Goal: Task Accomplishment & Management: Manage account settings

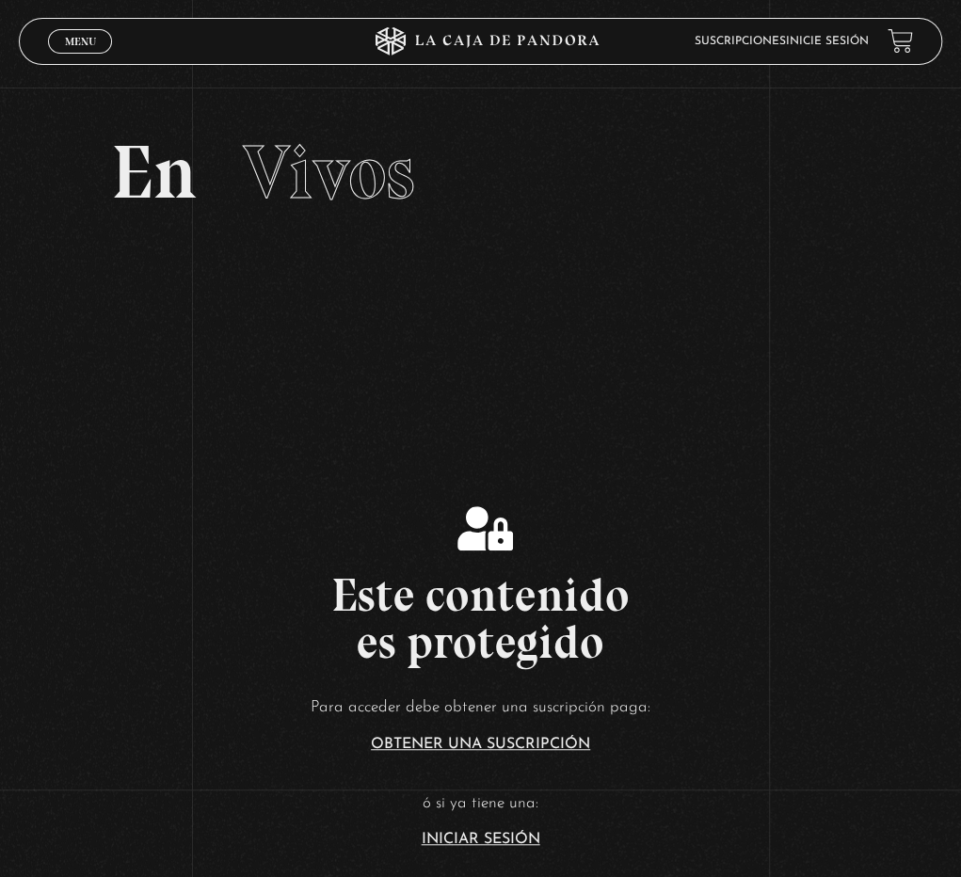
click at [452, 839] on link "Iniciar Sesión" at bounding box center [481, 839] width 119 height 15
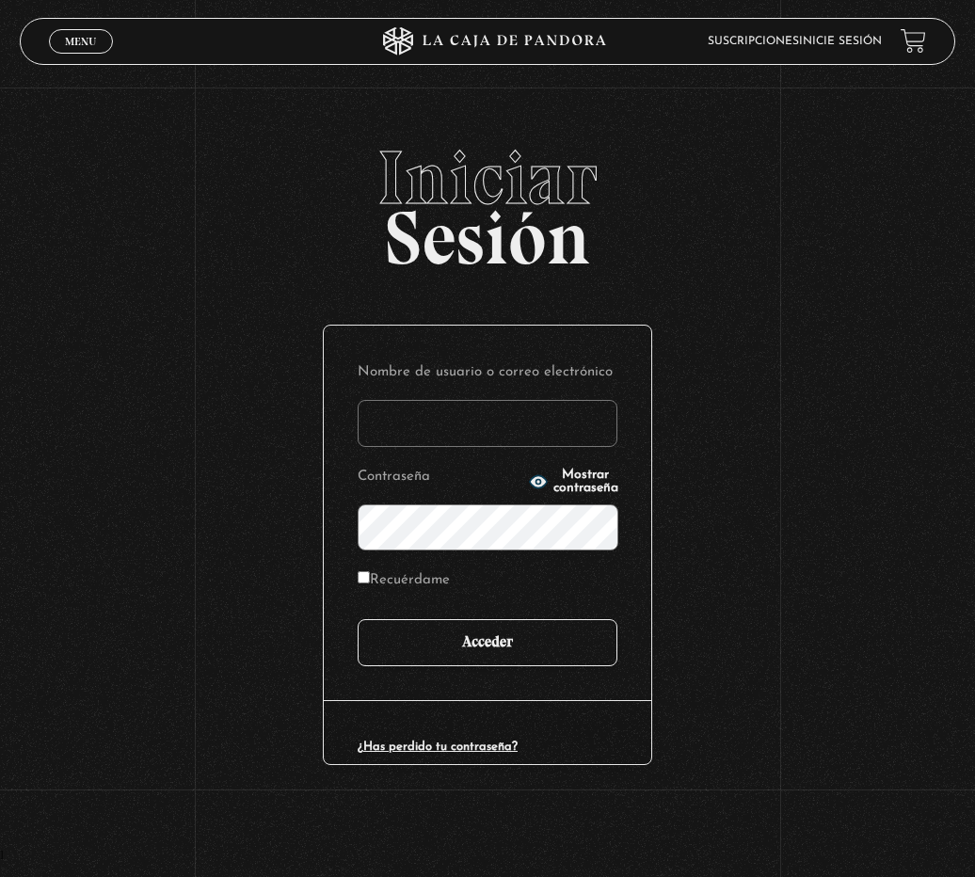
type input "[EMAIL_ADDRESS][DOMAIN_NAME]"
click at [533, 649] on input "Acceder" at bounding box center [488, 642] width 260 height 47
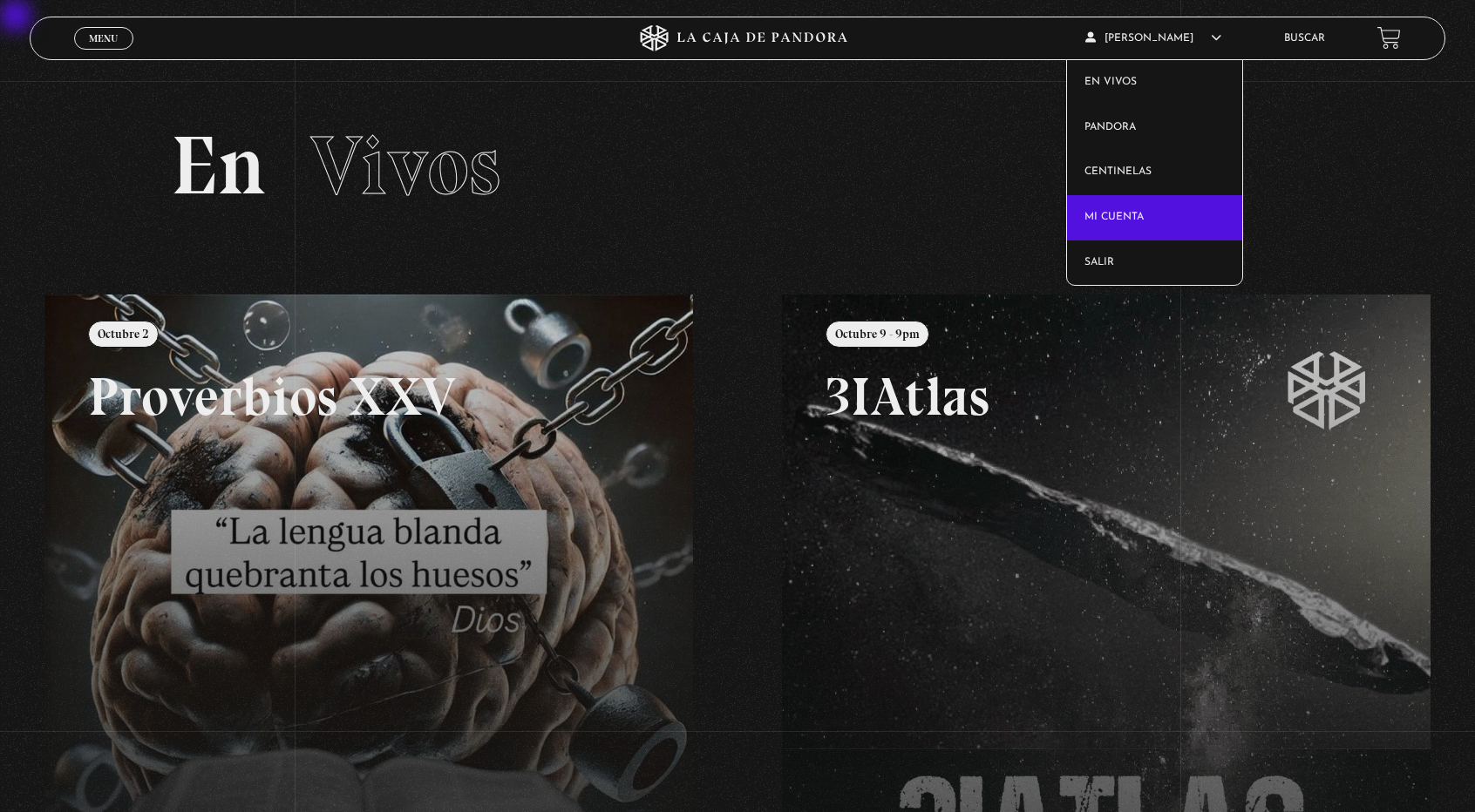
click at [889, 214] on link "Mi cuenta" at bounding box center [1154, 218] width 175 height 45
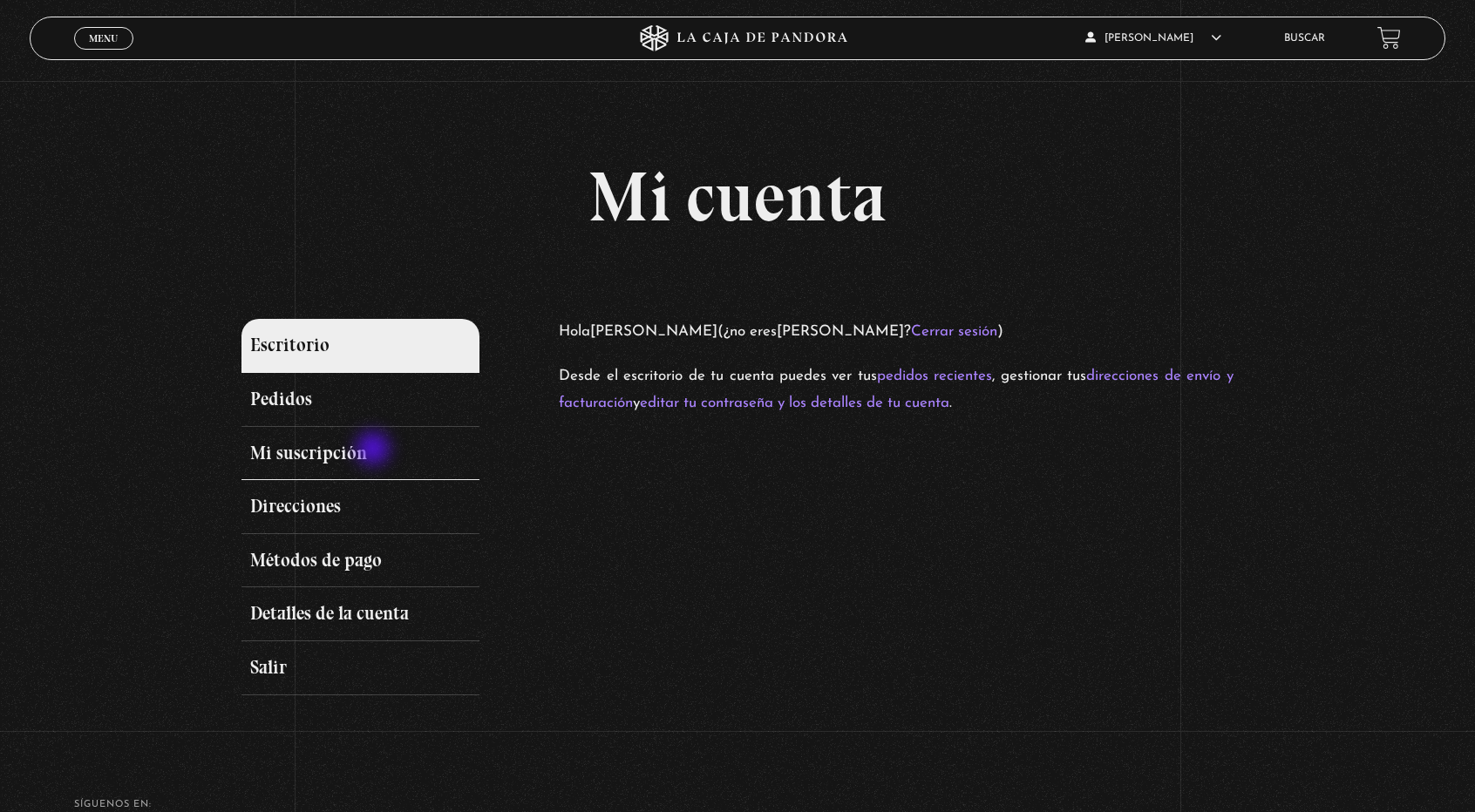
click at [375, 451] on link "Mi suscripción" at bounding box center [360, 454] width 238 height 54
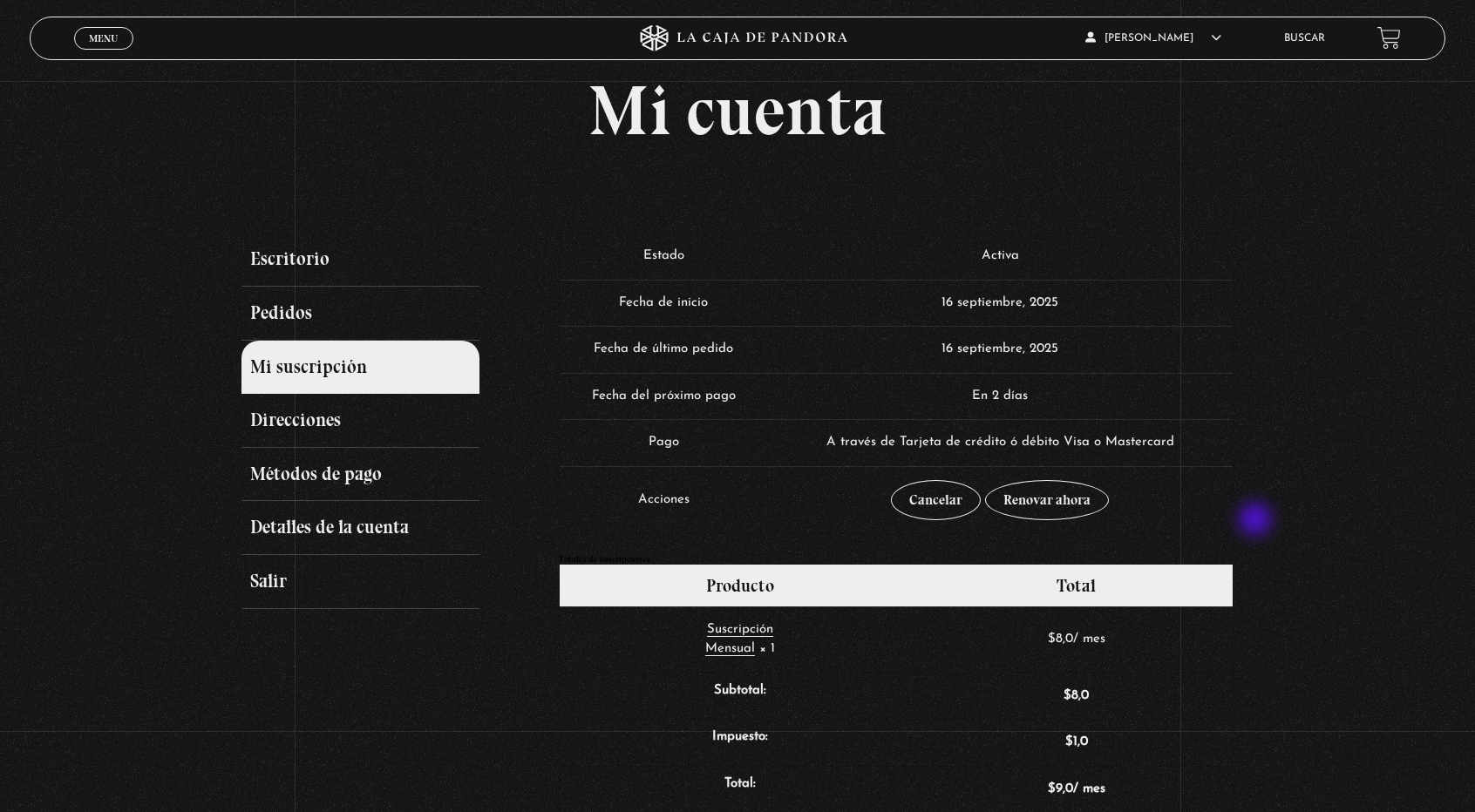
scroll to position [89, 0]
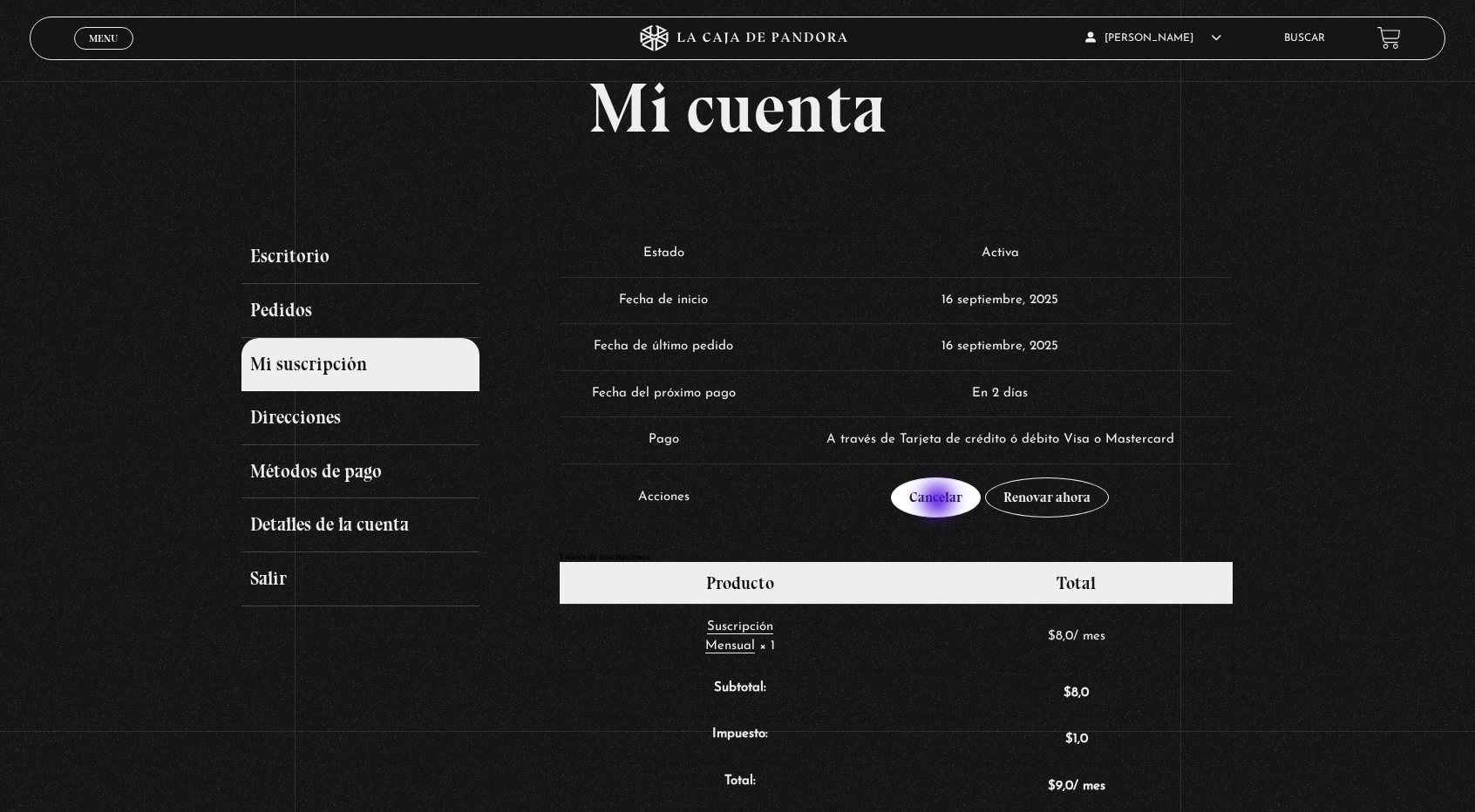
click at [940, 502] on link "Cancelar" at bounding box center [935, 497] width 90 height 40
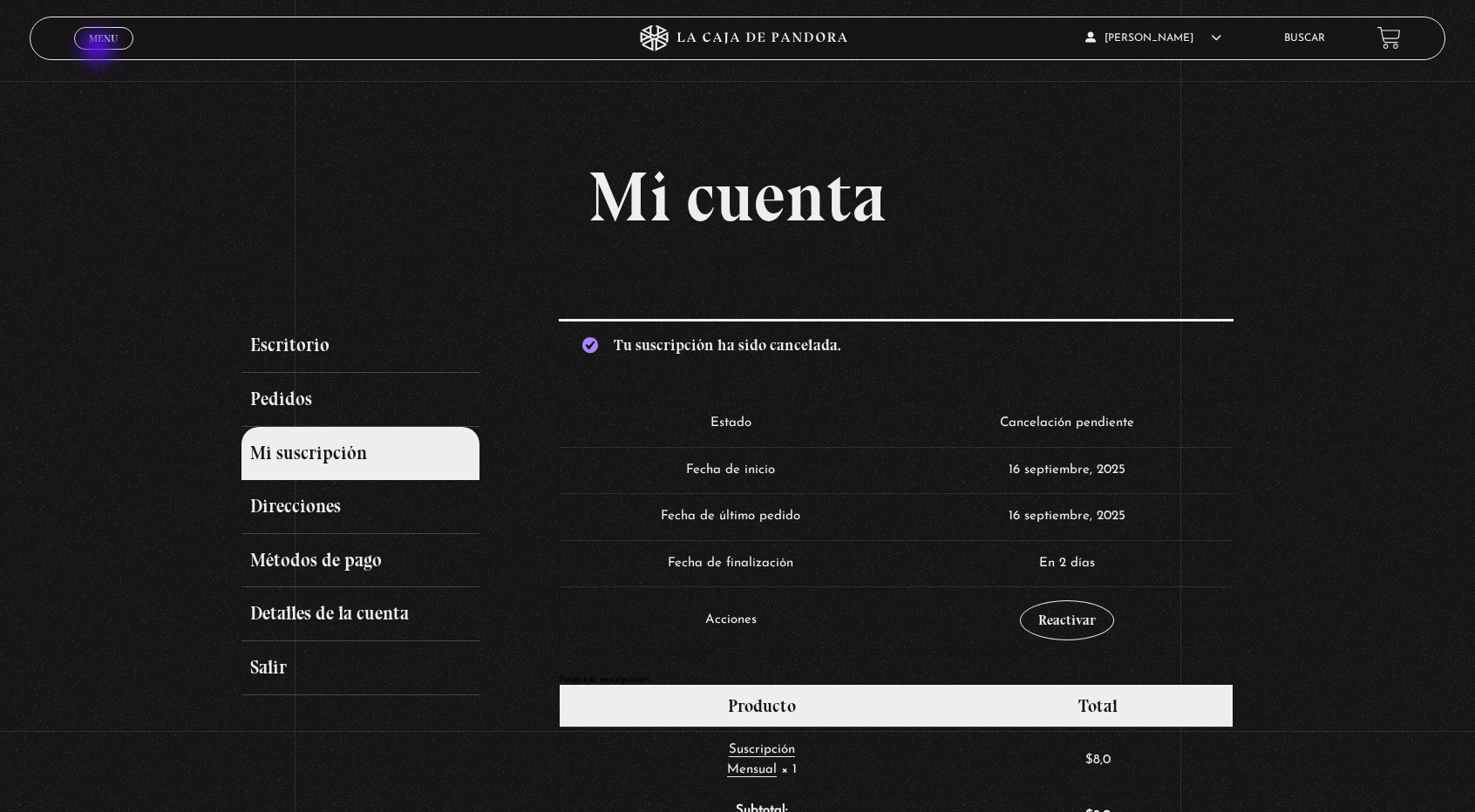
click at [99, 50] on div "Menu Cerrar" at bounding box center [295, 38] width 443 height 42
click at [103, 28] on link "Menu Cerrar" at bounding box center [104, 38] width 59 height 22
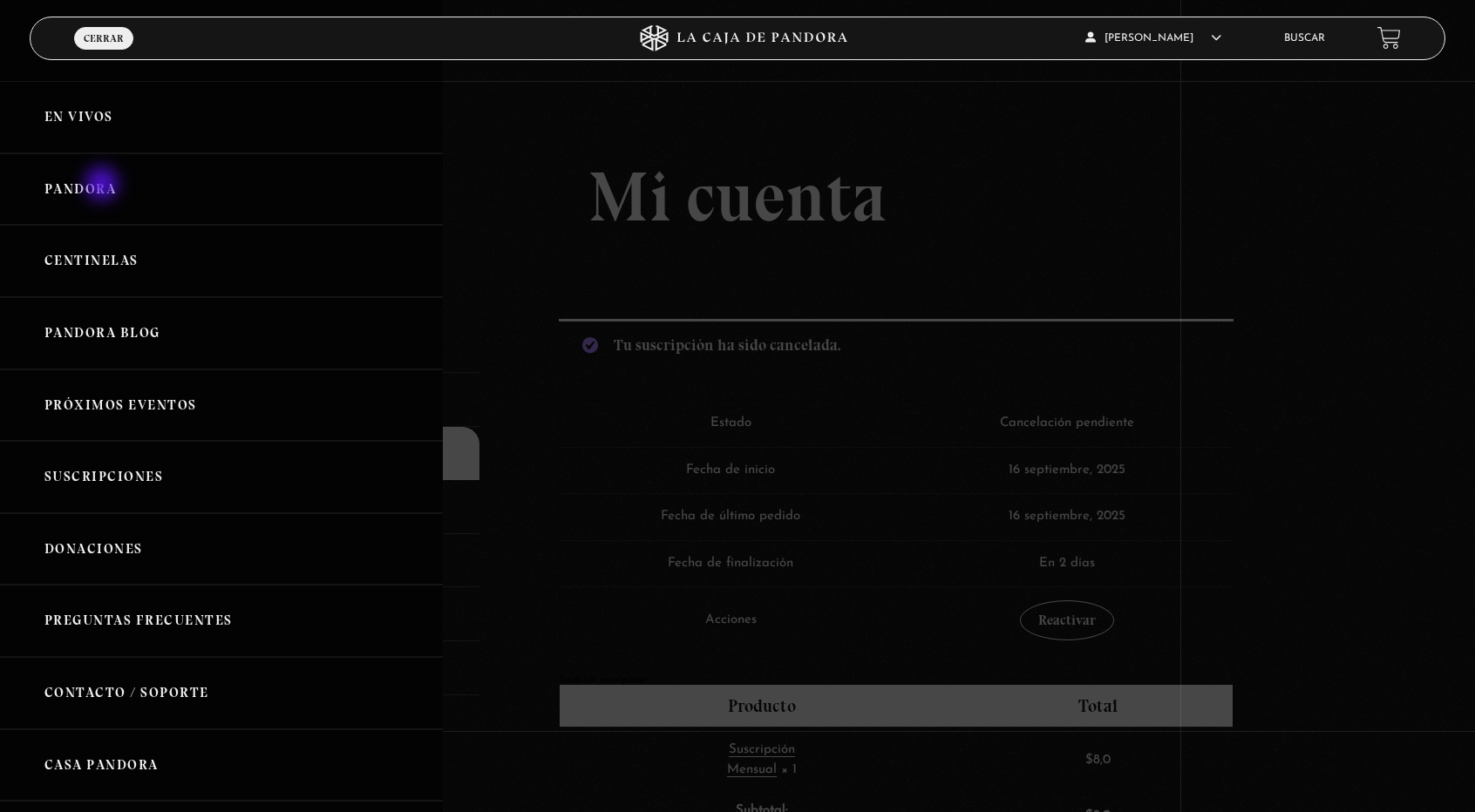
click at [104, 186] on link "Pandora" at bounding box center [221, 190] width 443 height 72
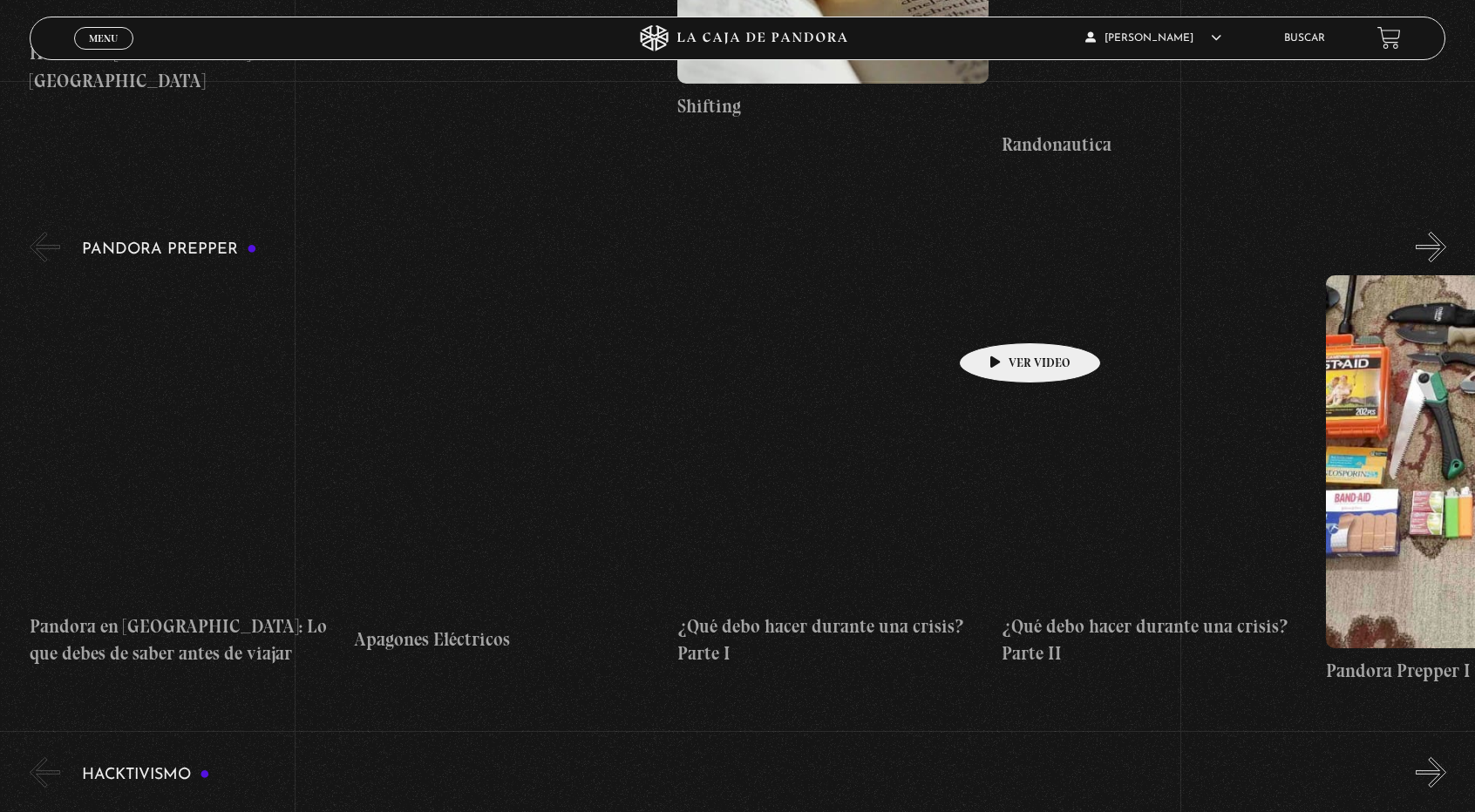
scroll to position [3799, 0]
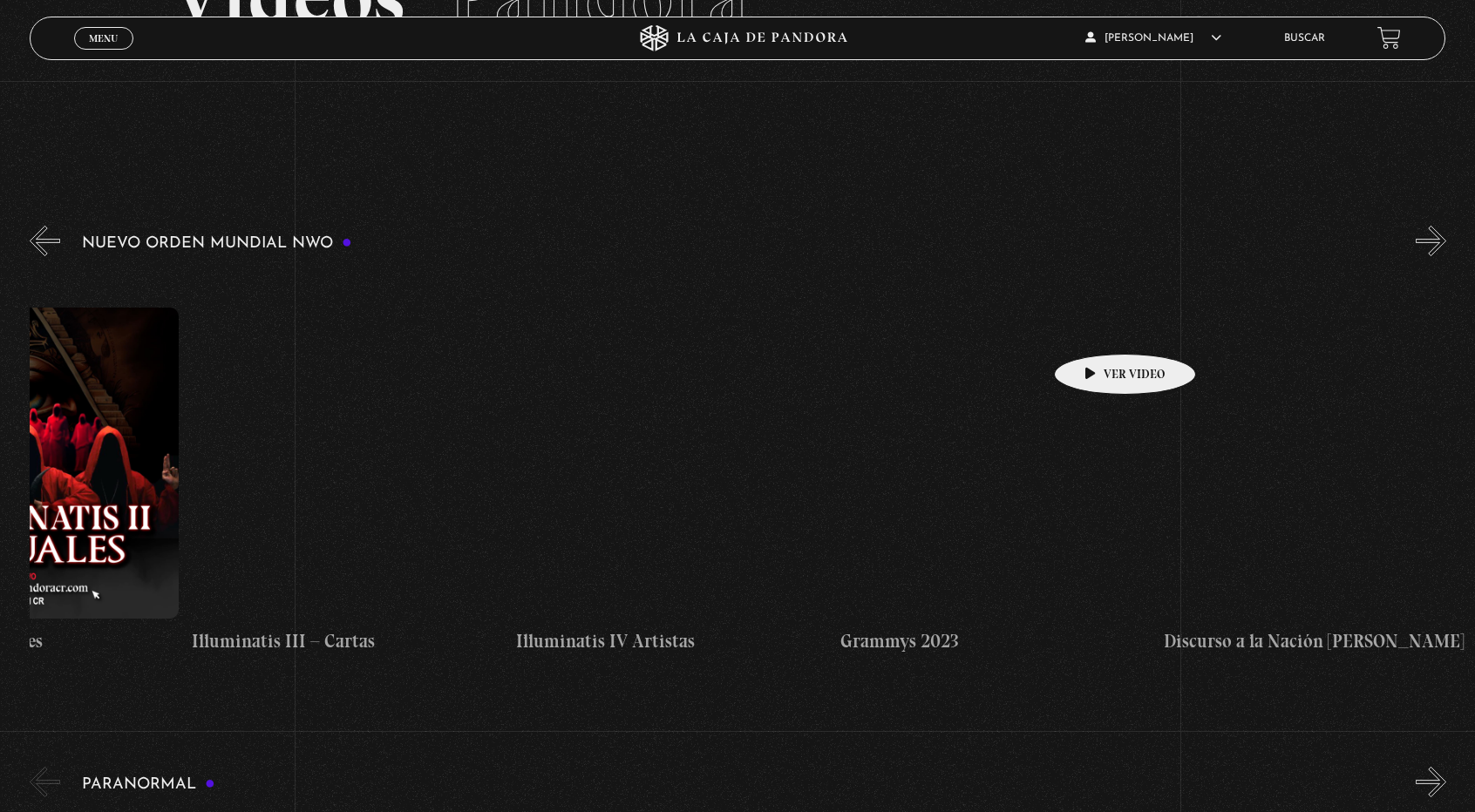
scroll to position [0, 11512]
